Goal: Information Seeking & Learning: Learn about a topic

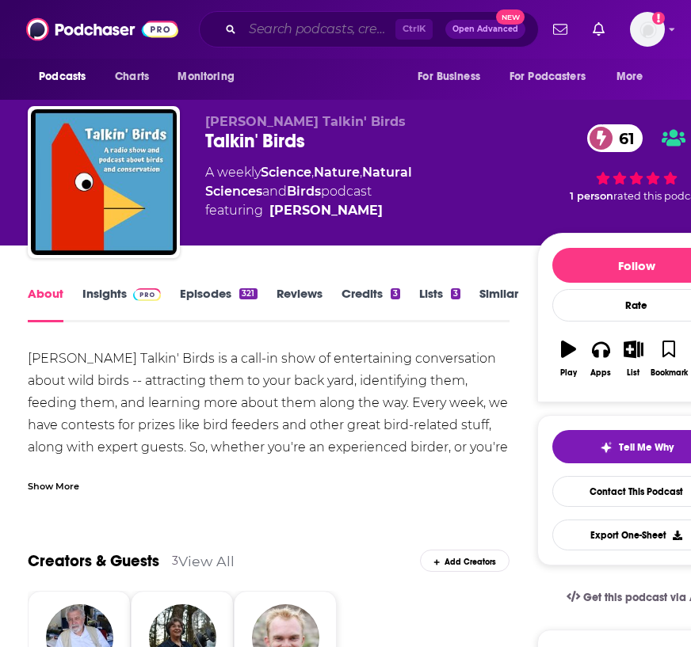
click at [340, 23] on input "Search podcasts, credits, & more..." at bounding box center [318, 29] width 153 height 25
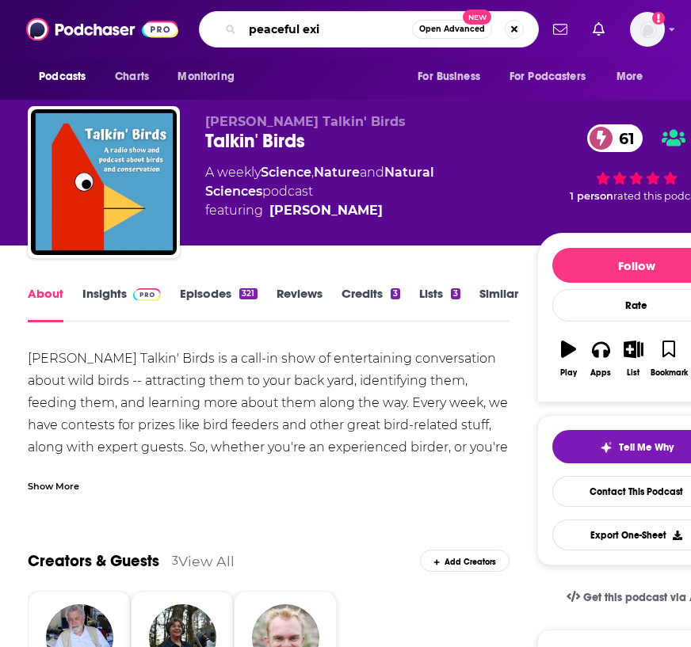
type input "peaceful exit"
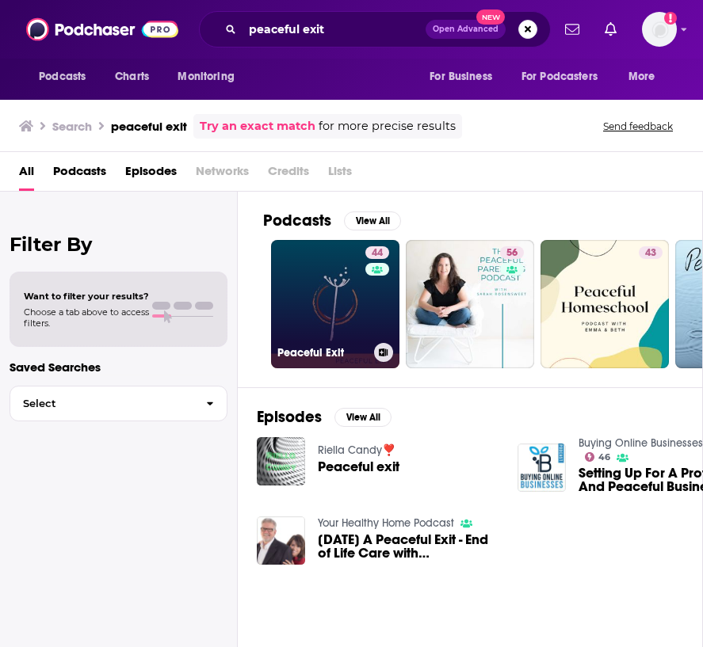
click at [313, 325] on link "44 Peaceful Exit" at bounding box center [335, 304] width 128 height 128
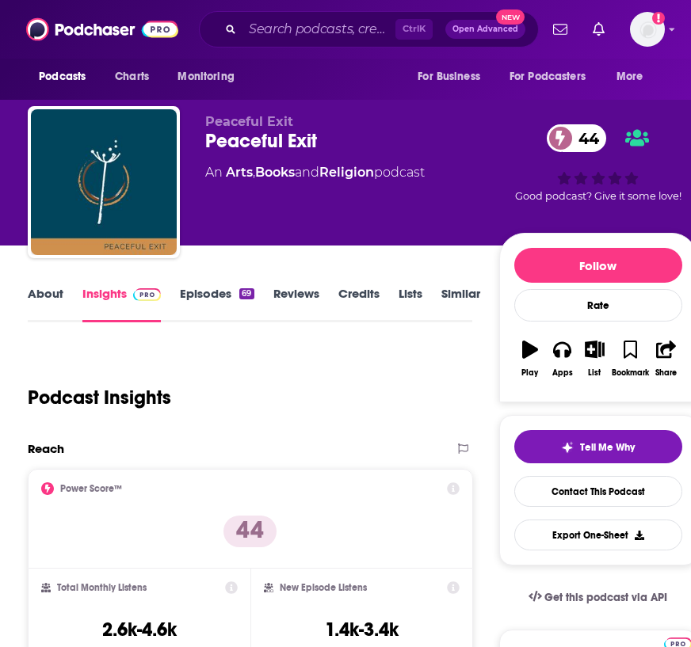
click at [40, 298] on link "About" at bounding box center [46, 304] width 36 height 36
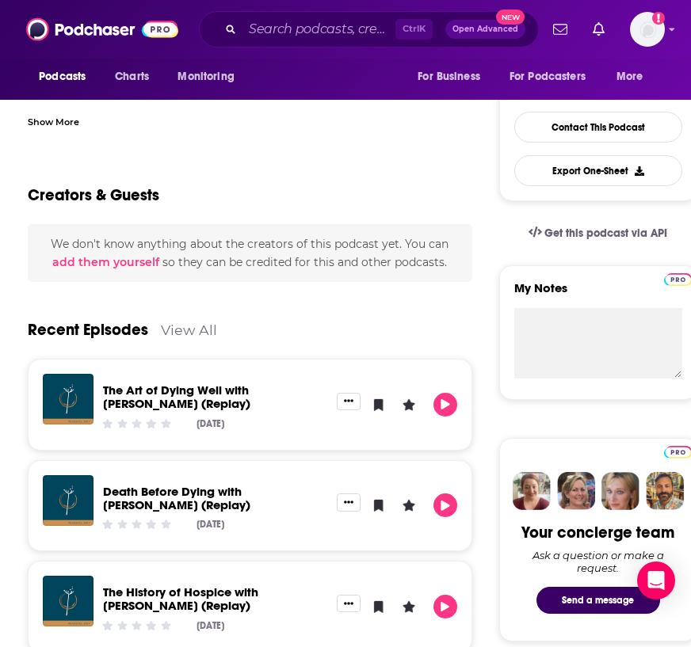
scroll to position [158, 0]
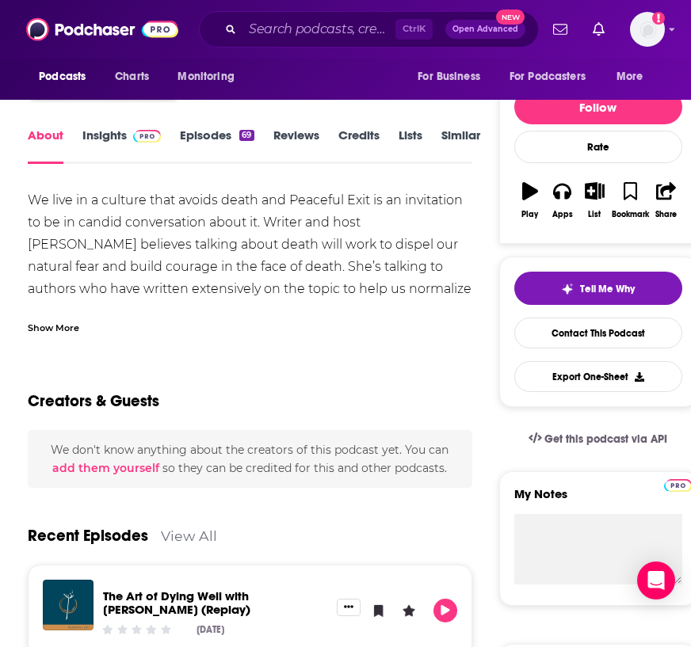
click at [131, 143] on link "Insights" at bounding box center [121, 146] width 78 height 36
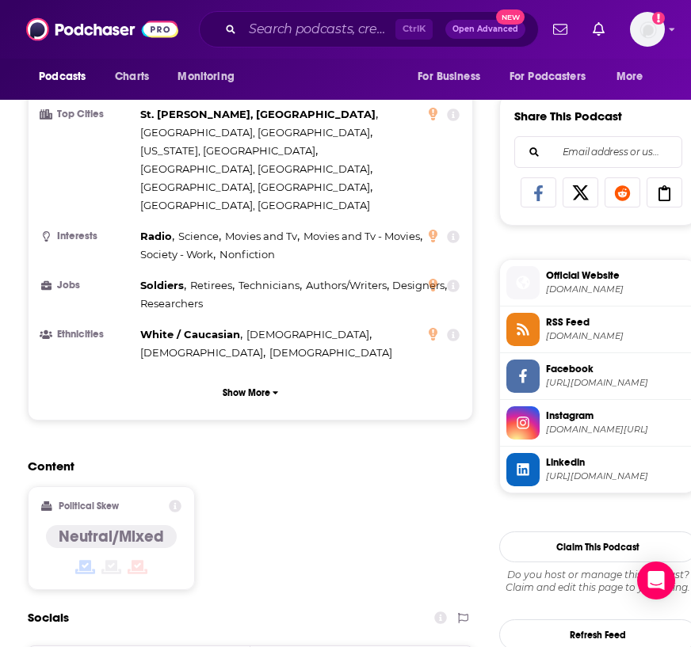
scroll to position [1347, 0]
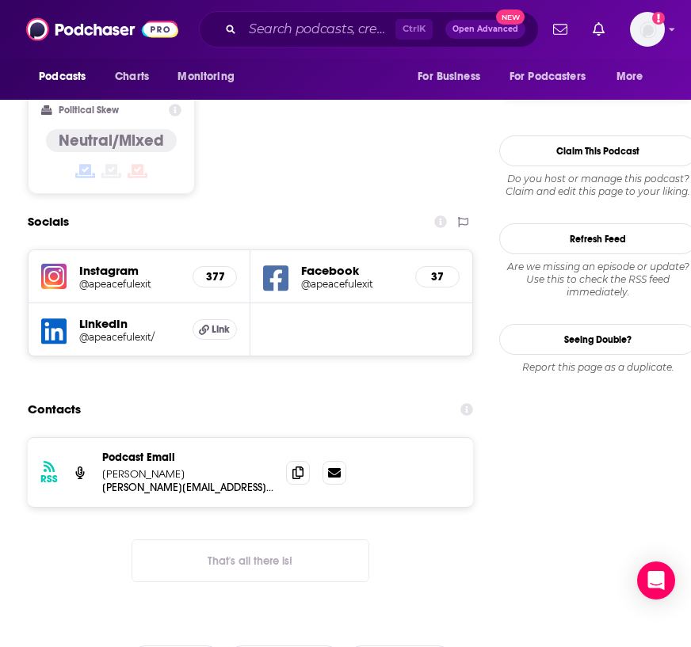
click at [147, 263] on h5 "Instagram" at bounding box center [129, 270] width 101 height 15
click at [91, 263] on h5 "Instagram" at bounding box center [129, 270] width 101 height 15
click at [80, 278] on h5 "@apeacefulexit" at bounding box center [129, 284] width 101 height 12
